Goal: Obtain resource: Download file/media

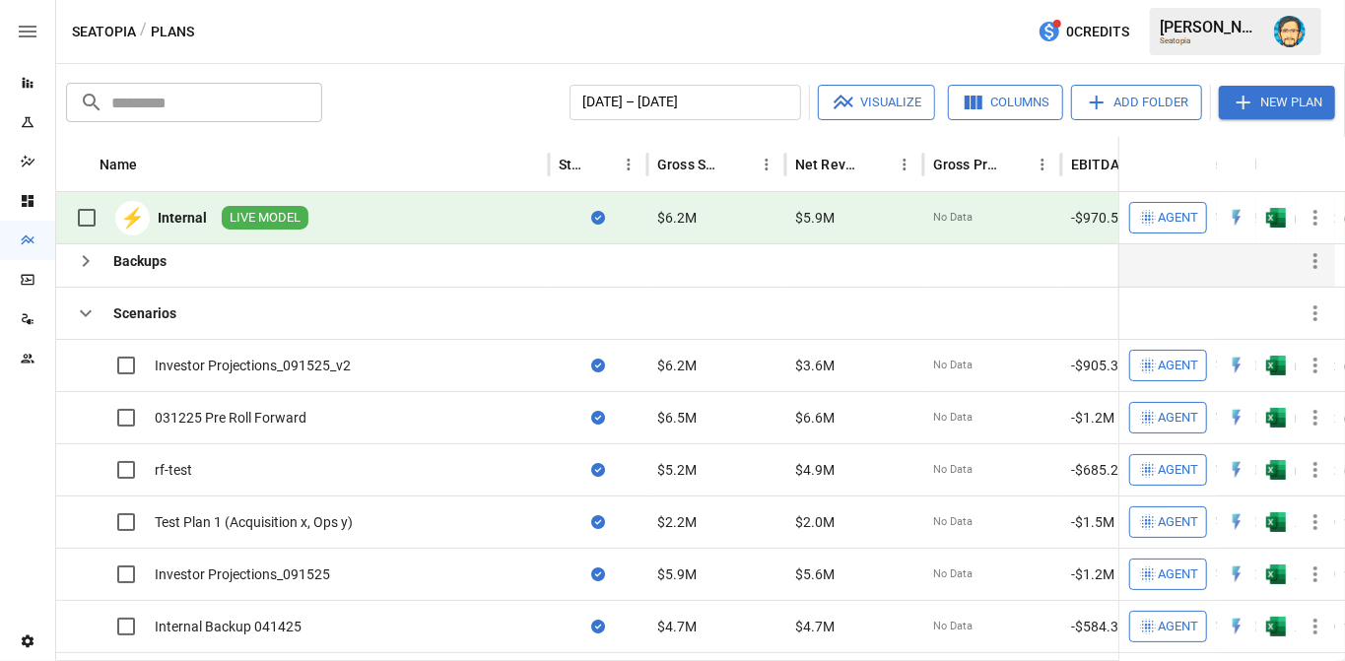
scroll to position [74, 0]
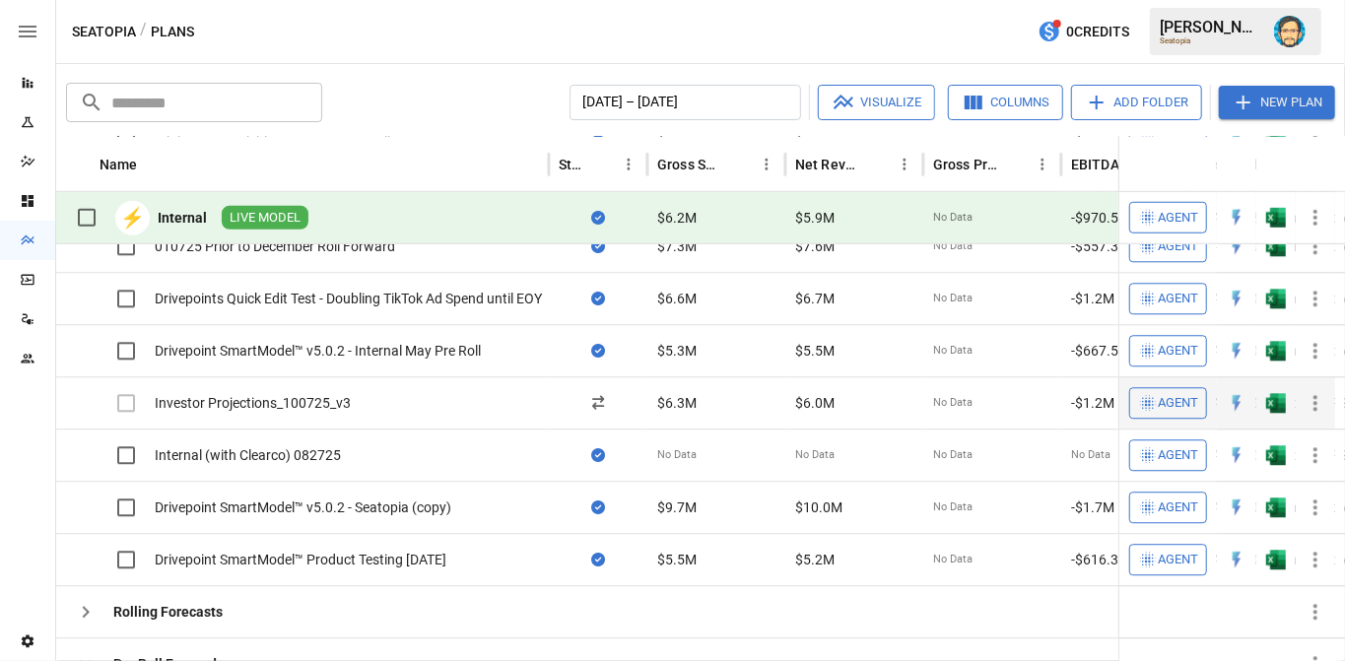
click at [329, 398] on div "Investor Projections_100725_v3" at bounding box center [253, 404] width 196 height 20
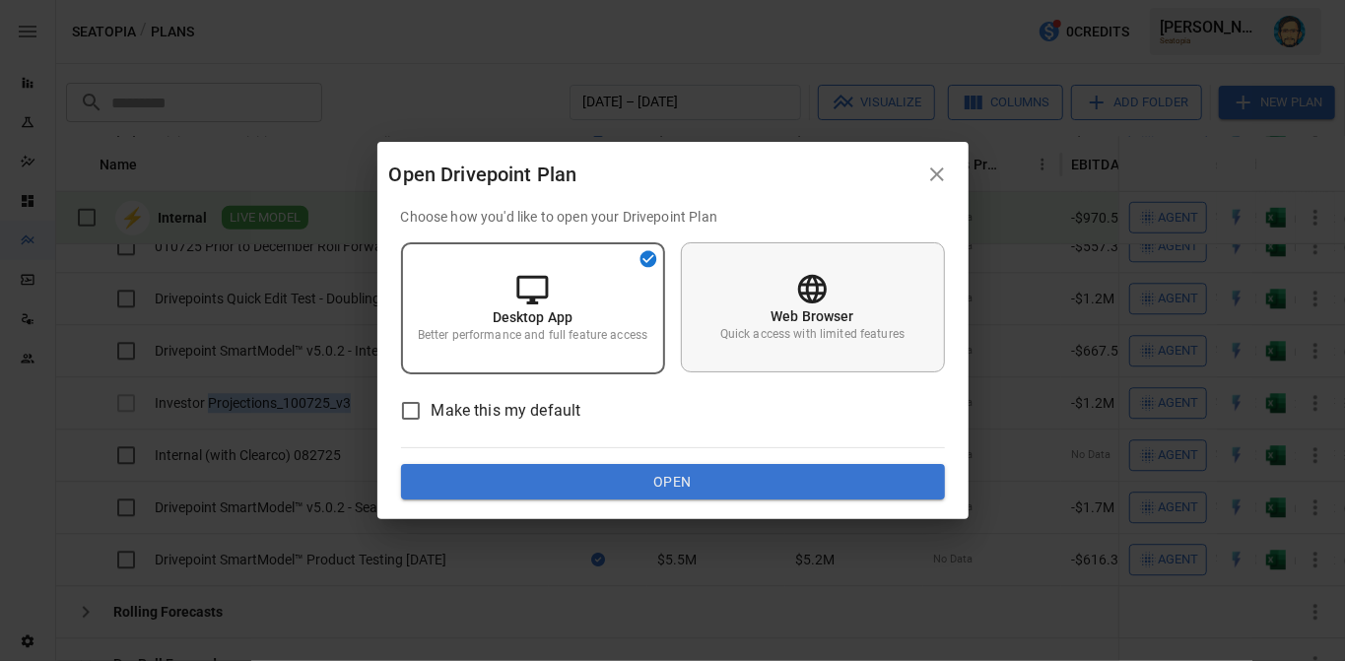
click at [803, 278] on icon at bounding box center [812, 289] width 29 height 29
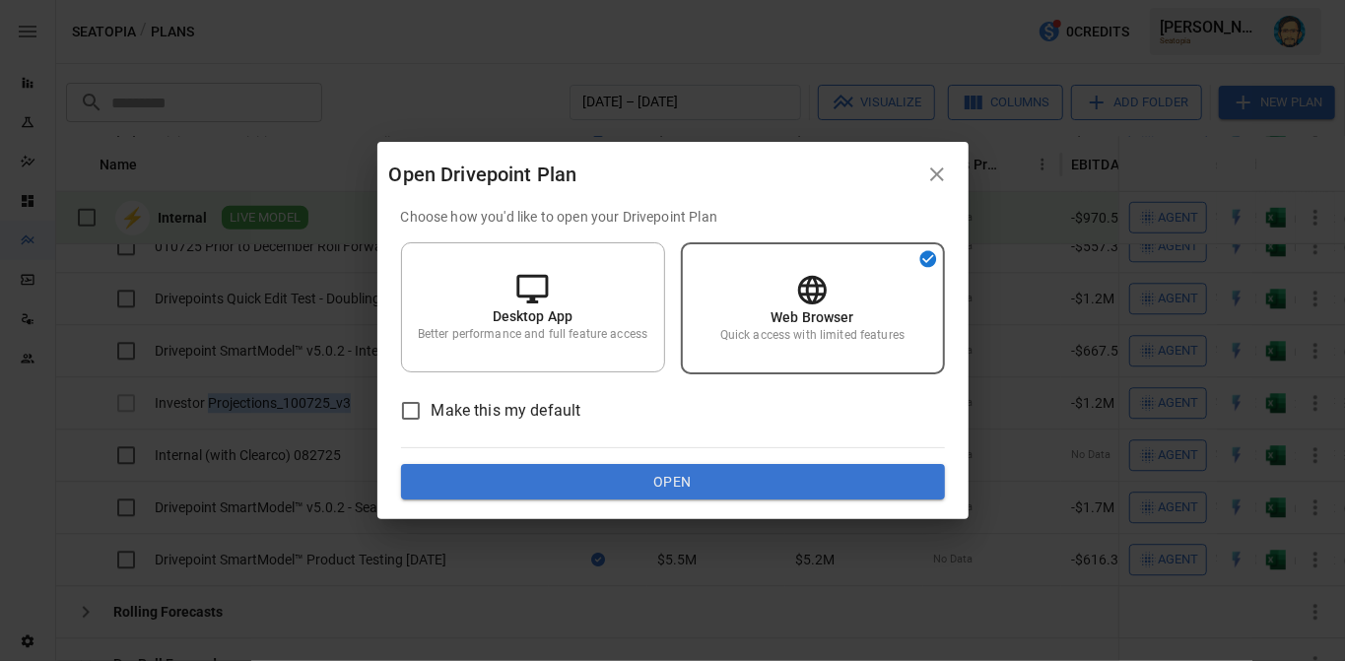
click at [936, 171] on icon "button" at bounding box center [937, 175] width 14 height 14
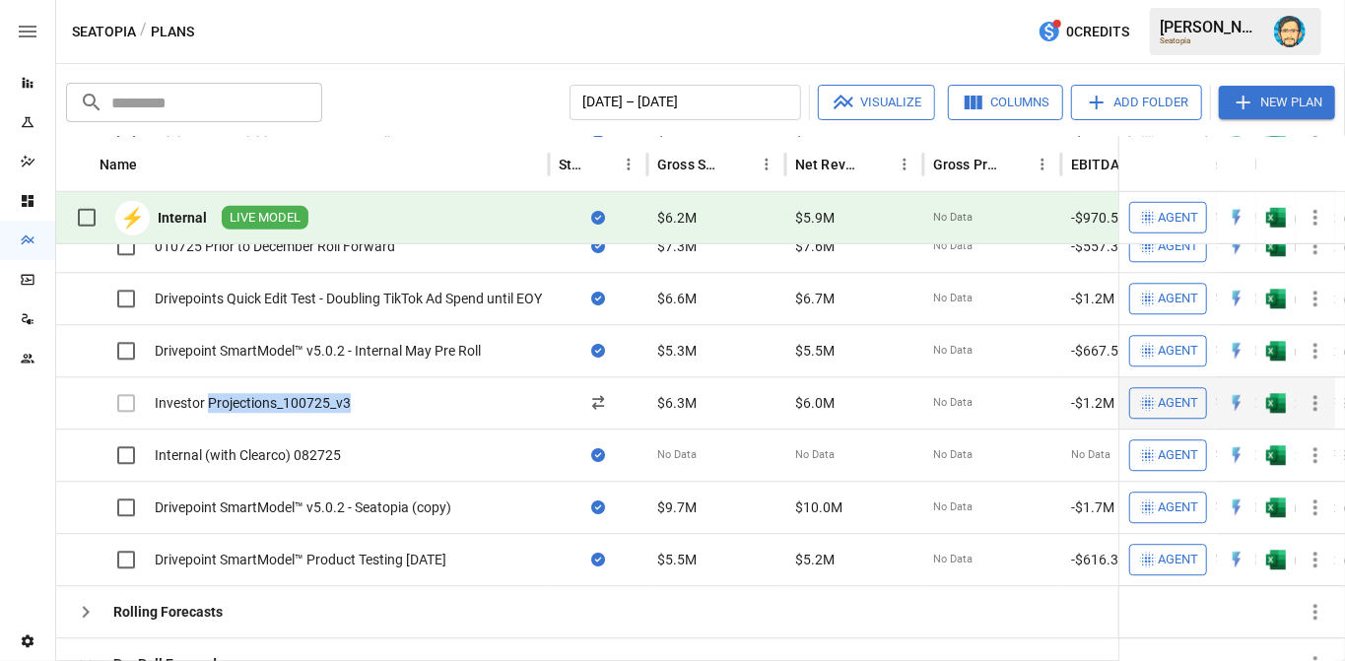
click at [328, 400] on div "Investor Projections_100725_v3" at bounding box center [253, 404] width 196 height 20
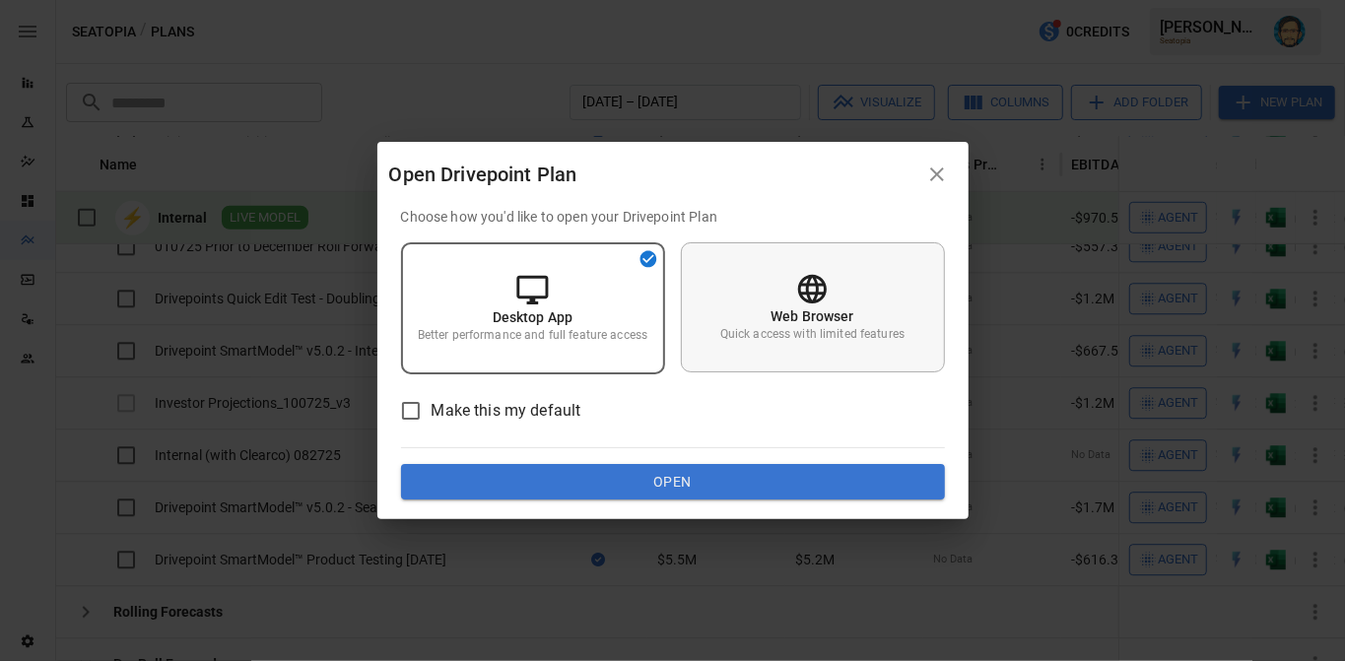
click at [813, 308] on p "Web Browser" at bounding box center [813, 316] width 84 height 20
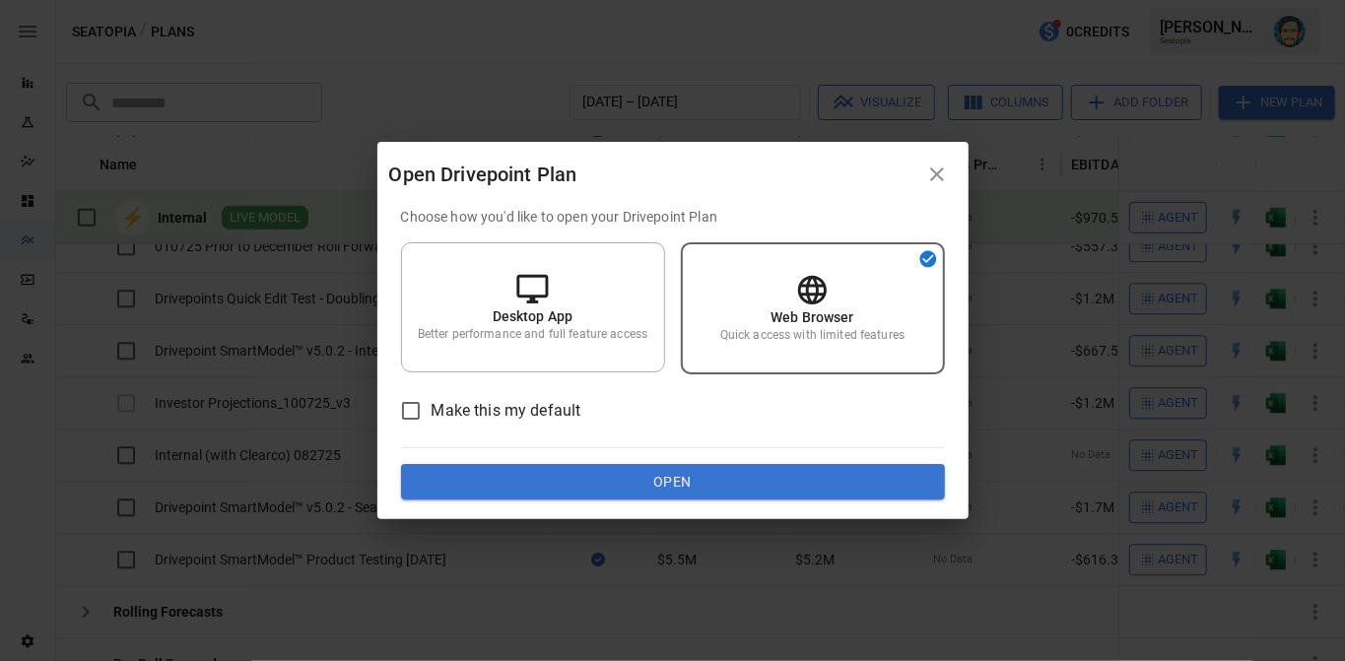
click at [778, 480] on button "Open" at bounding box center [673, 481] width 544 height 35
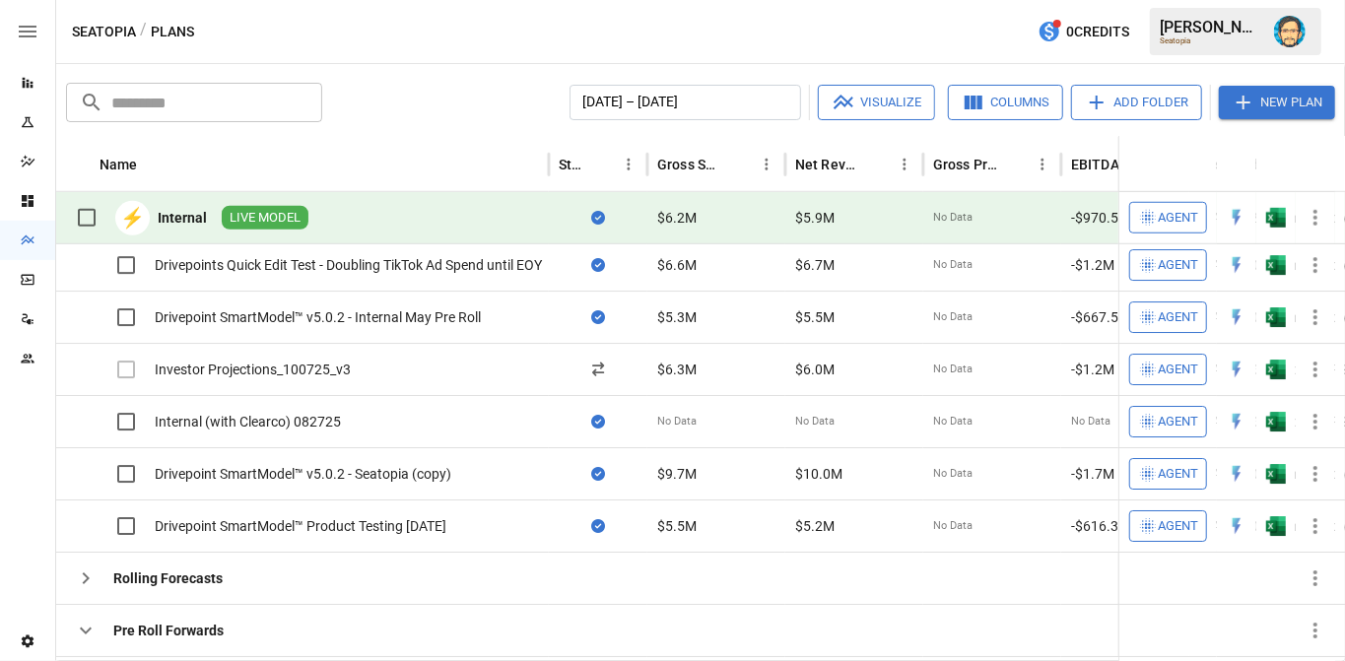
scroll to position [887, 0]
click at [515, 39] on div "Seatopia / Plans 0 Credits [PERSON_NAME] Seatopia" at bounding box center [700, 31] width 1289 height 63
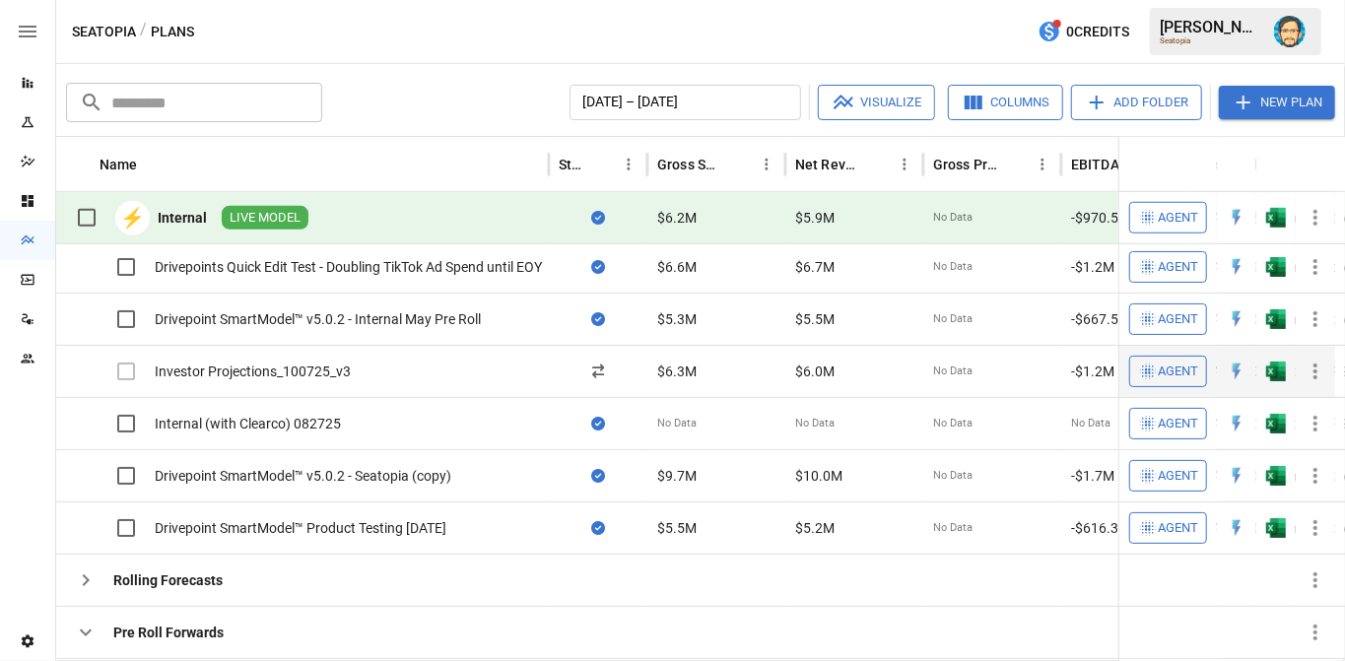
click at [327, 368] on div "Investor Projections_100725_v3" at bounding box center [253, 372] width 196 height 20
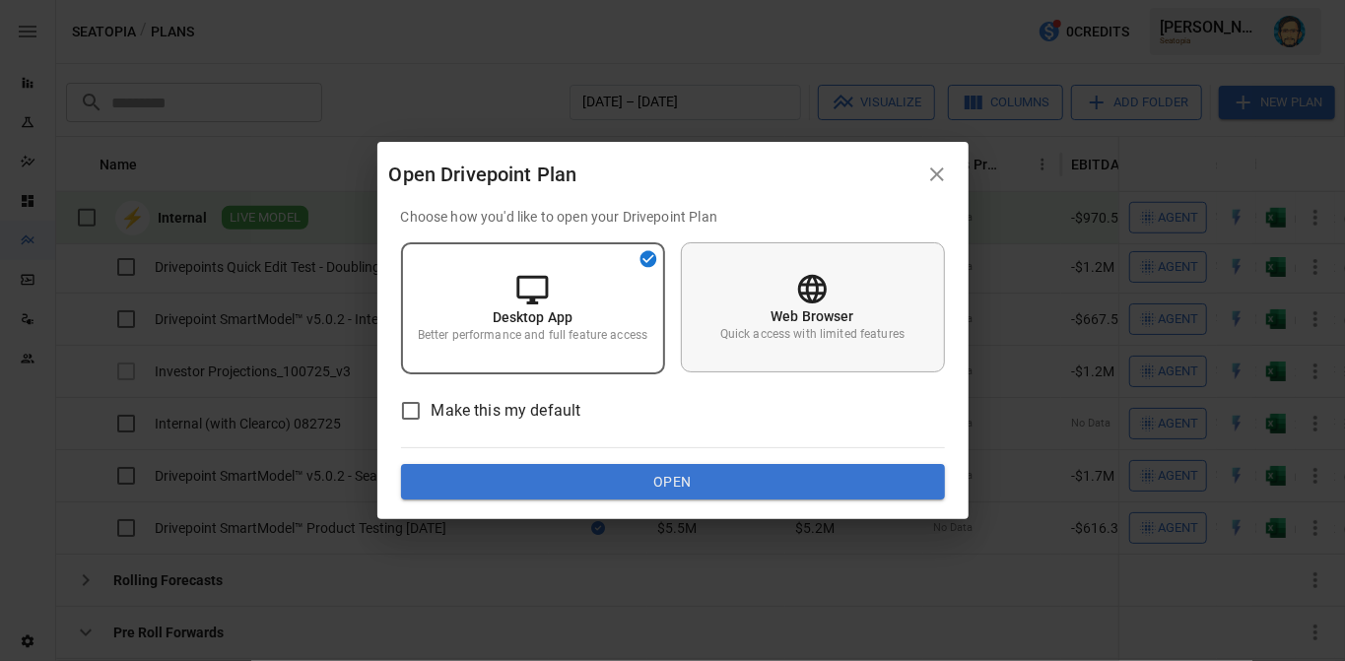
click at [727, 301] on div "Web Browser Quick access with limited features" at bounding box center [813, 307] width 264 height 130
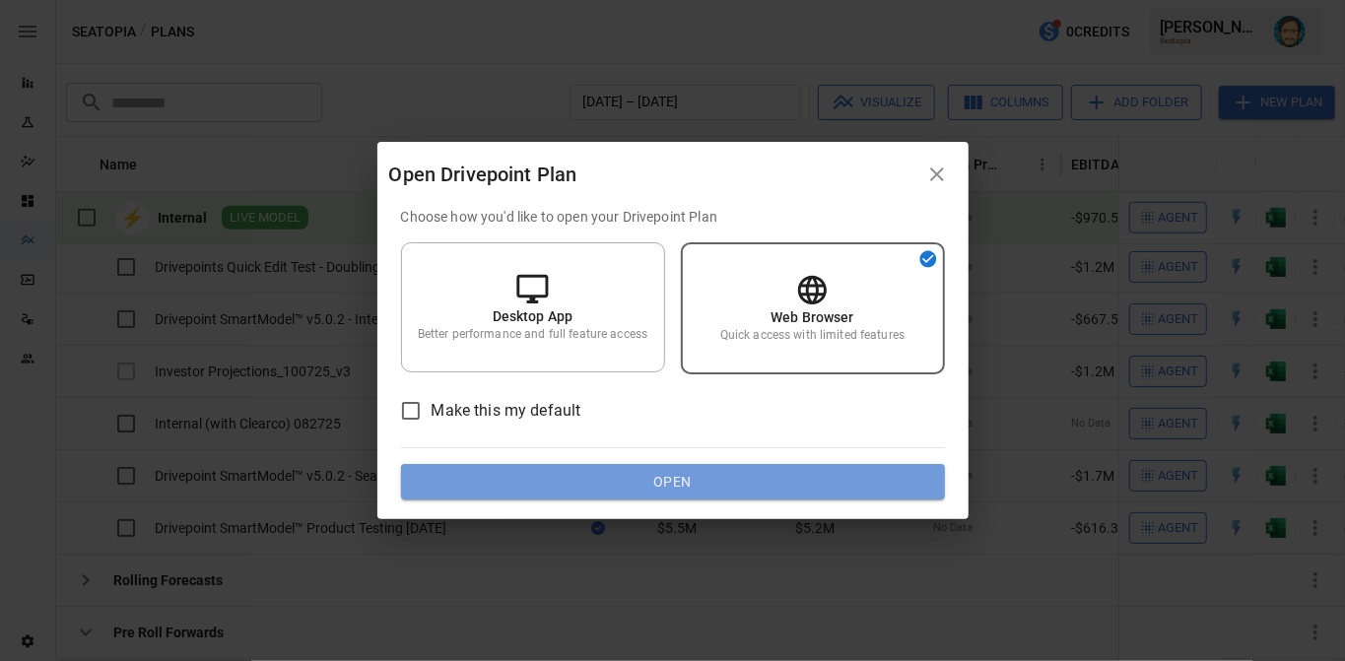
click at [715, 474] on button "Open" at bounding box center [673, 481] width 544 height 35
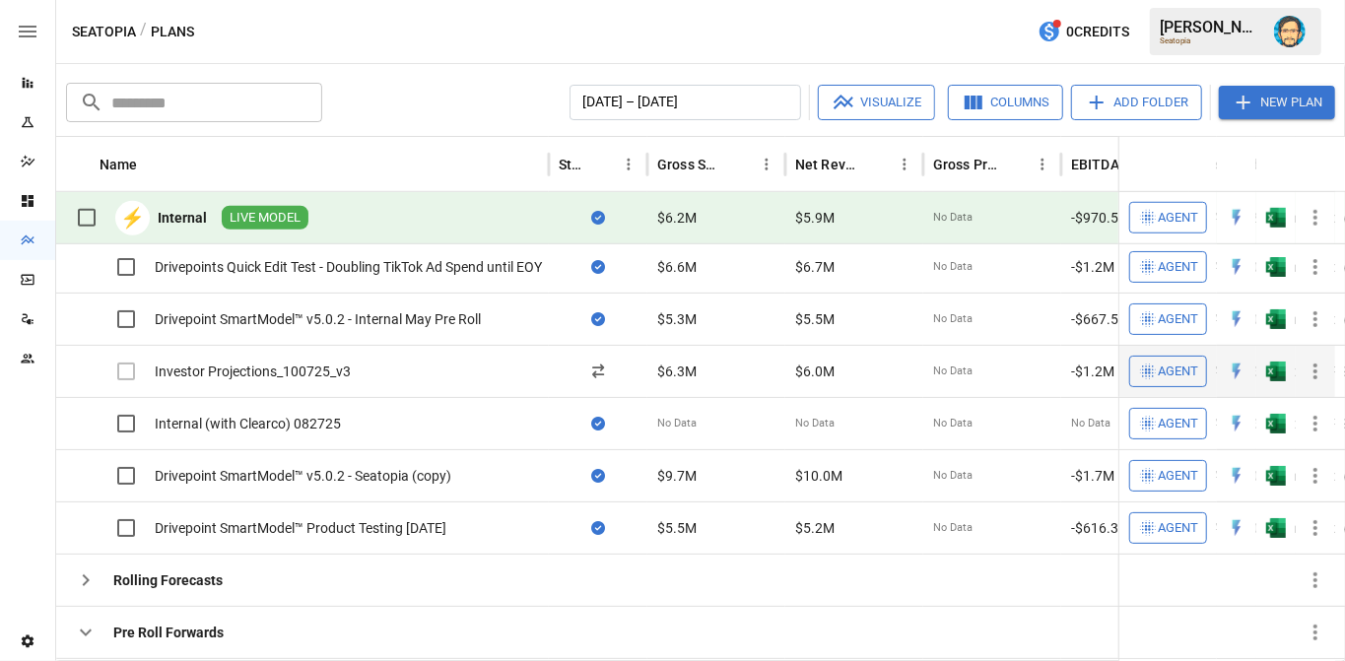
click at [317, 367] on div "Investor Projections_100725_v3" at bounding box center [253, 372] width 196 height 20
click at [321, 367] on div "Investor Projections_100725_v3" at bounding box center [253, 372] width 196 height 20
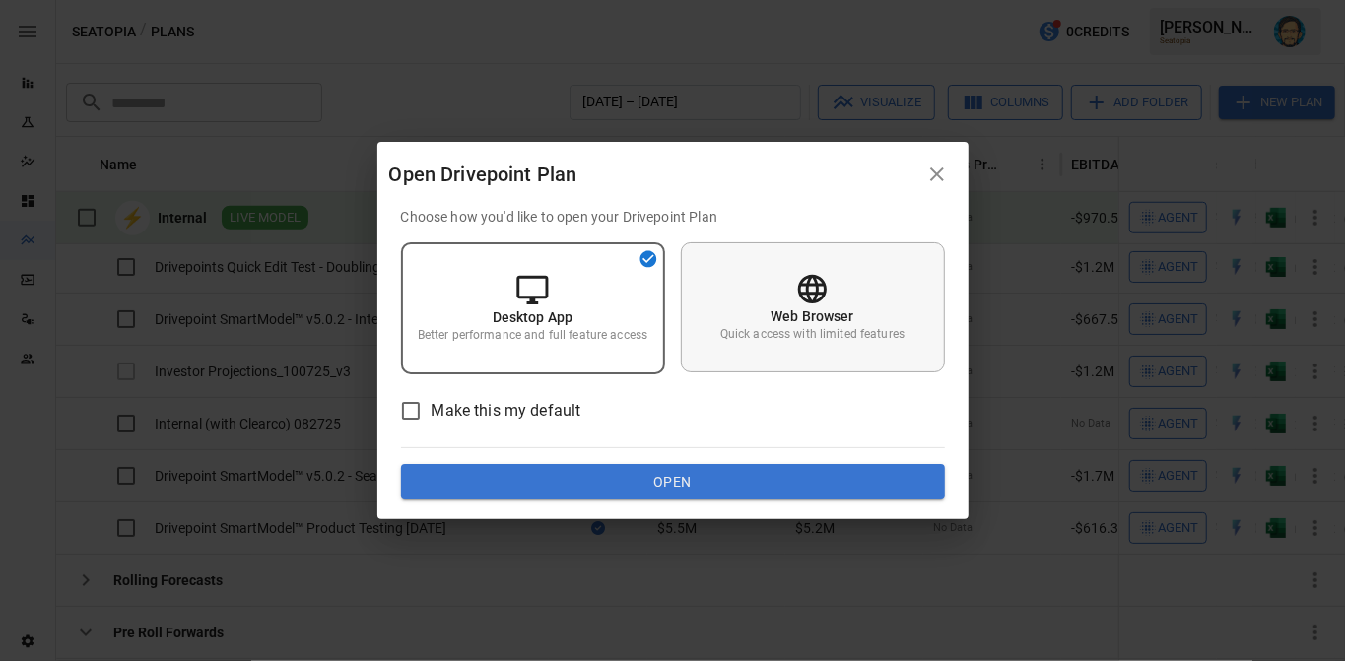
click at [740, 304] on div "Web Browser Quick access with limited features" at bounding box center [813, 307] width 264 height 130
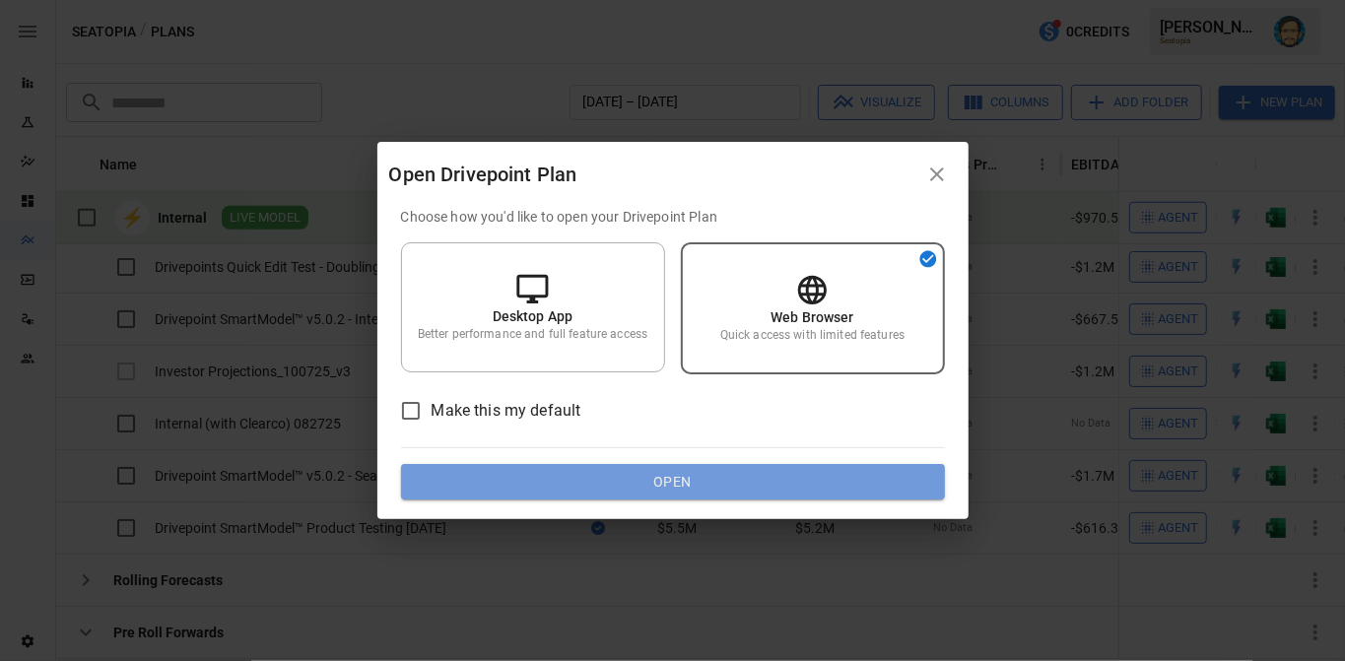
click at [682, 483] on button "Open" at bounding box center [673, 481] width 544 height 35
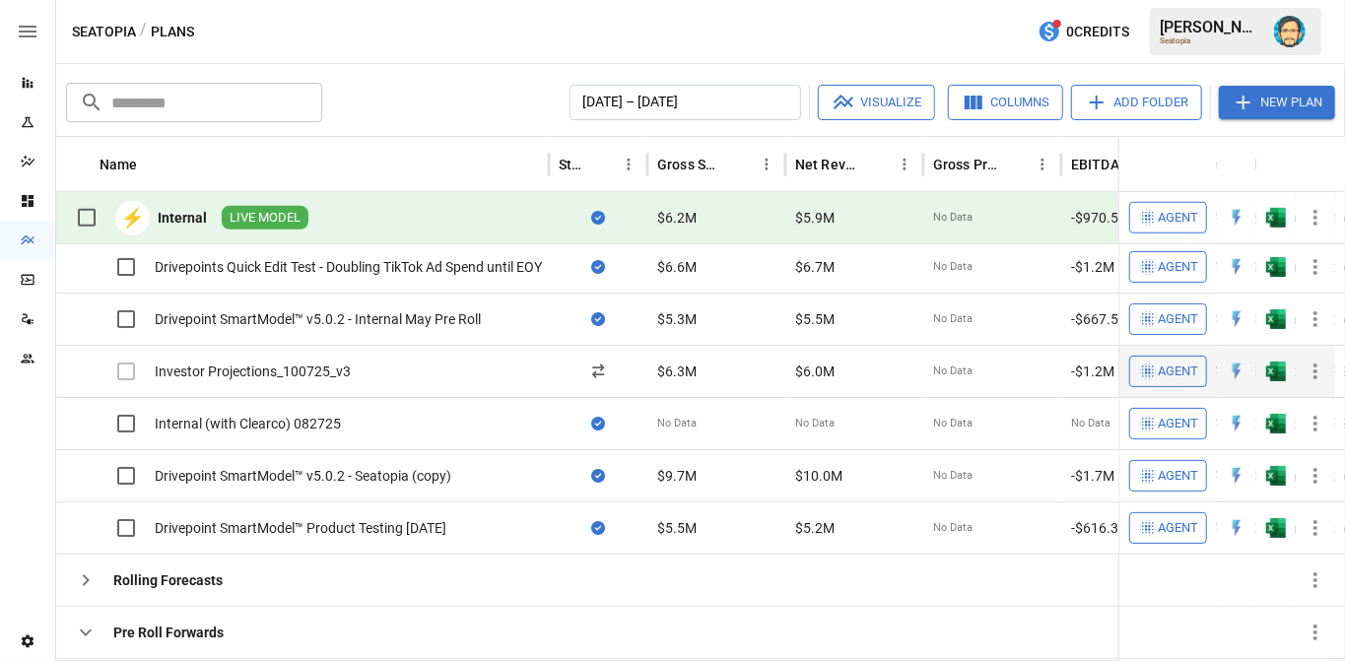
click at [1318, 365] on icon "button" at bounding box center [1316, 372] width 24 height 24
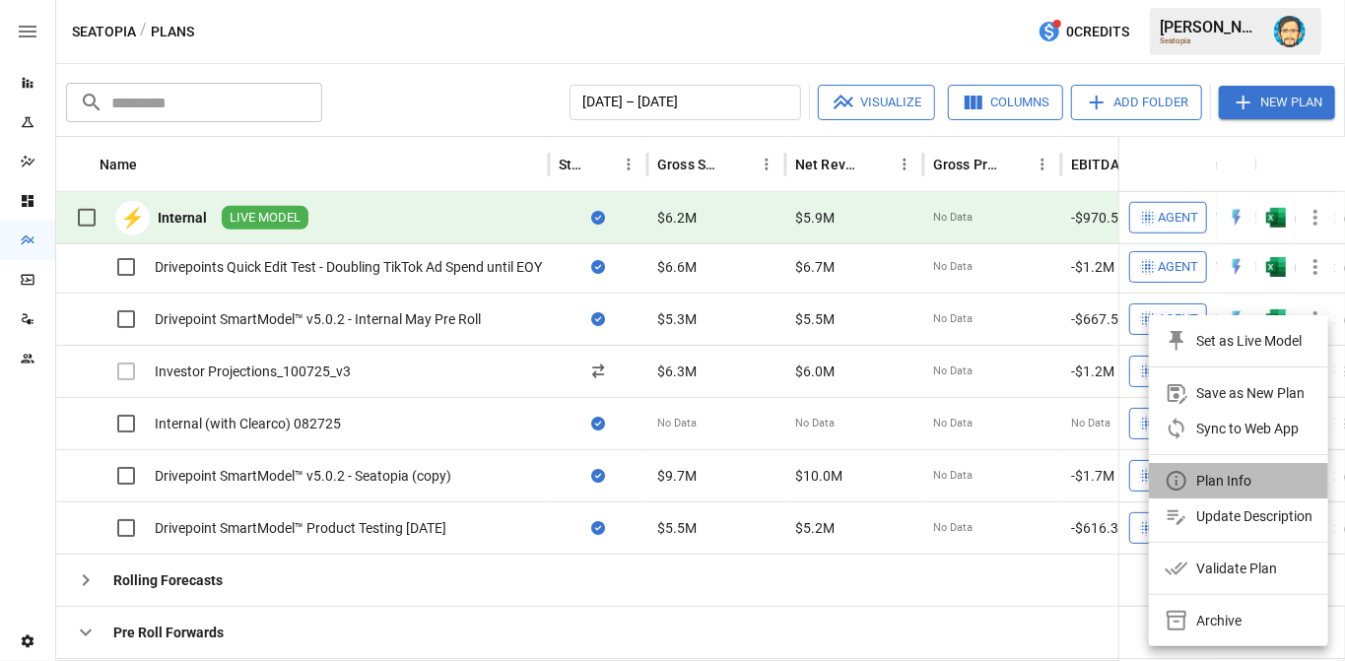
click at [1212, 476] on div "Plan Info" at bounding box center [1223, 481] width 55 height 24
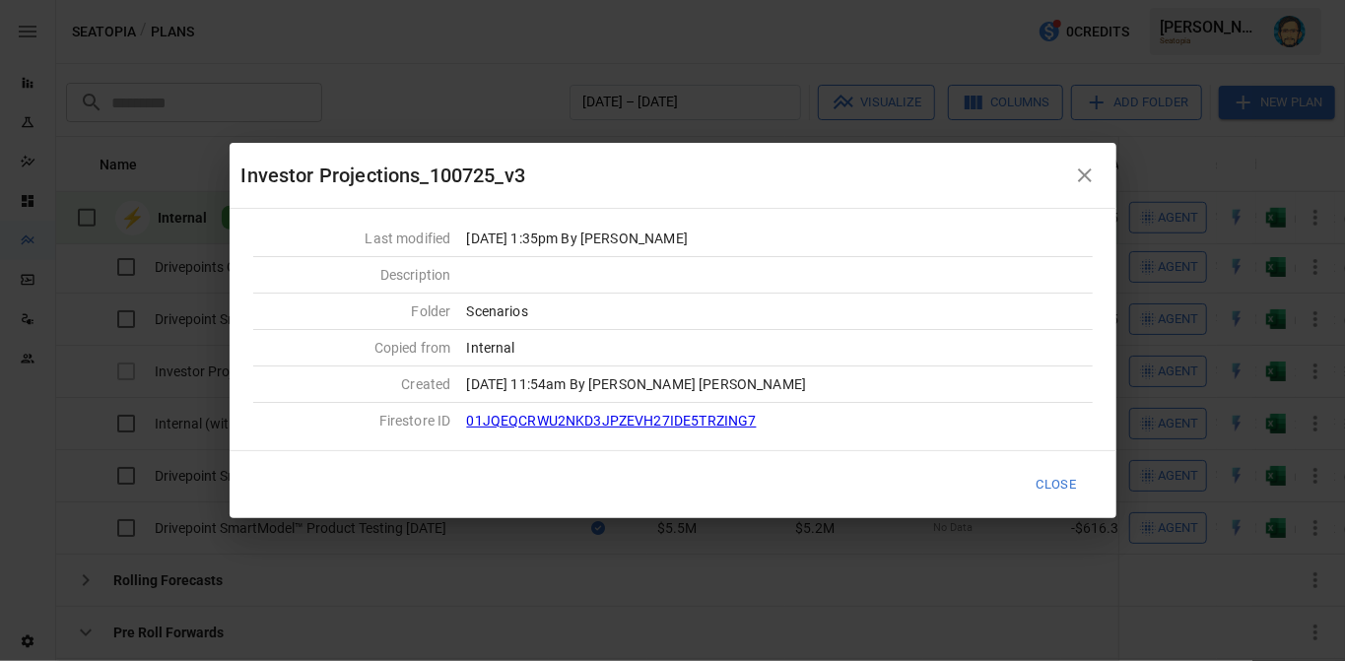
click at [674, 420] on link "01JQEQCRWU2NKD3JPZEVH27IDE5TRZING7" at bounding box center [612, 421] width 290 height 16
click at [1083, 173] on icon "button" at bounding box center [1085, 176] width 14 height 14
